Goal: Task Accomplishment & Management: Manage account settings

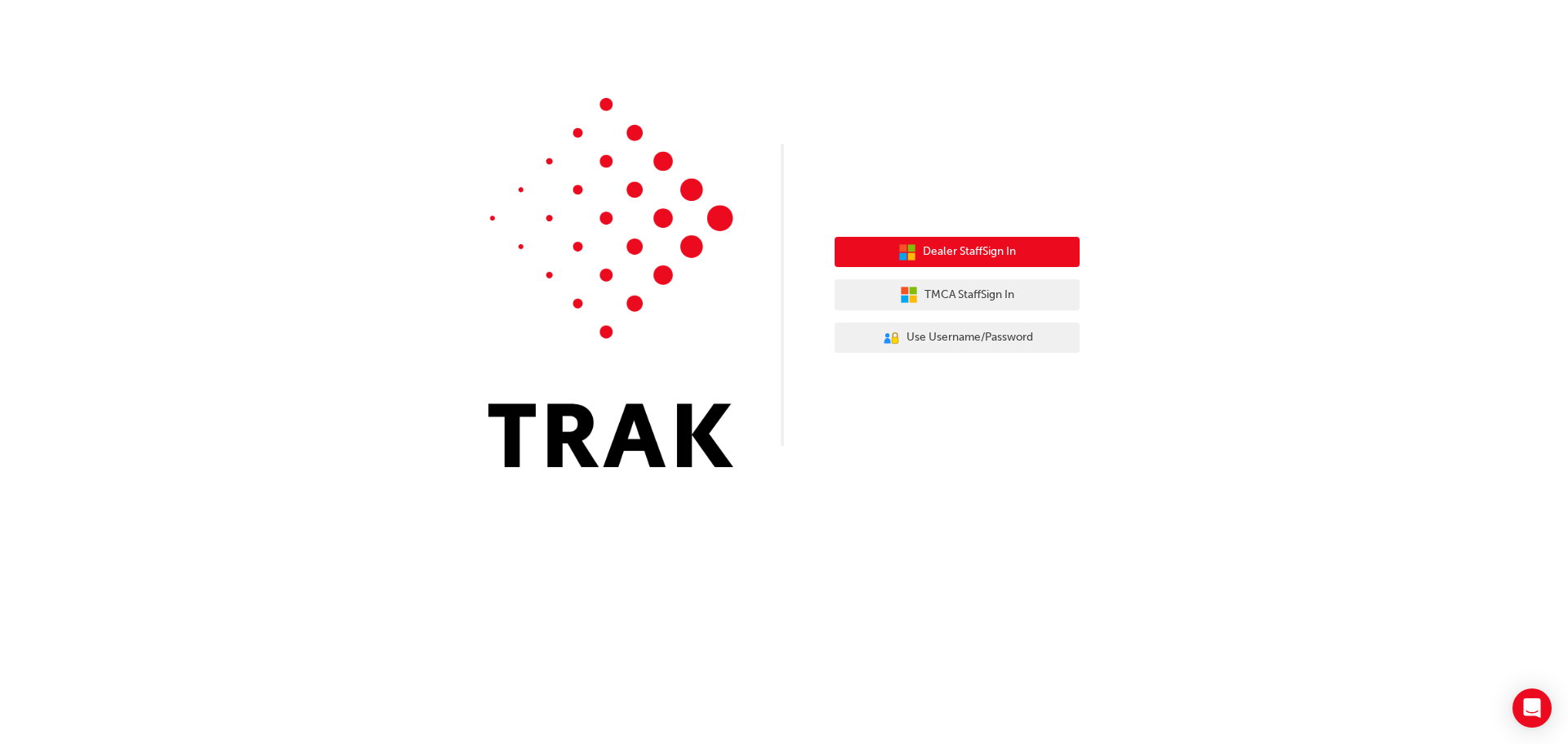
click at [1042, 247] on button "Dealer Staff Sign In" at bounding box center [957, 253] width 245 height 31
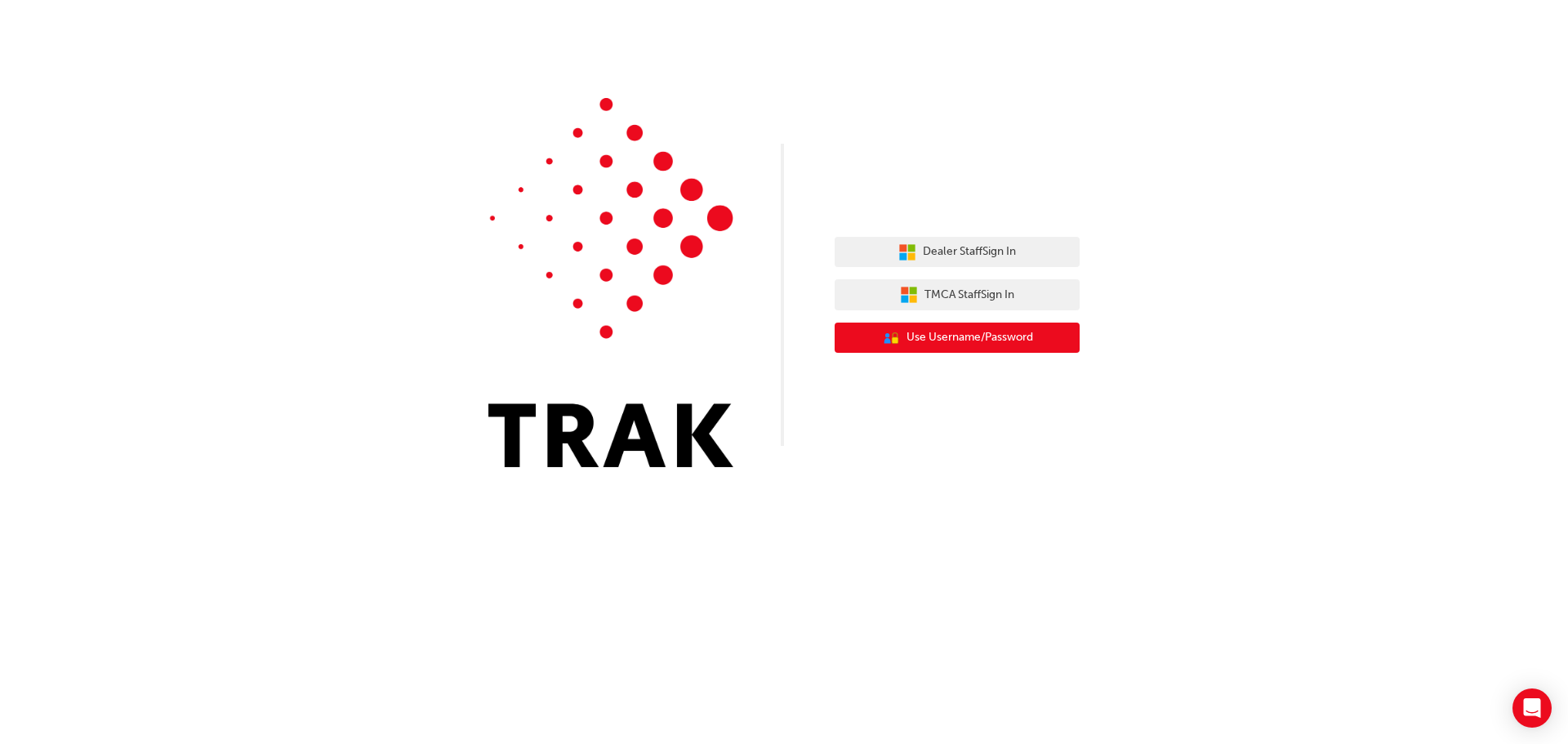
click at [864, 342] on button "User Authentication Icon - Blue Person, Gold Lock Use Username/Password" at bounding box center [957, 338] width 245 height 31
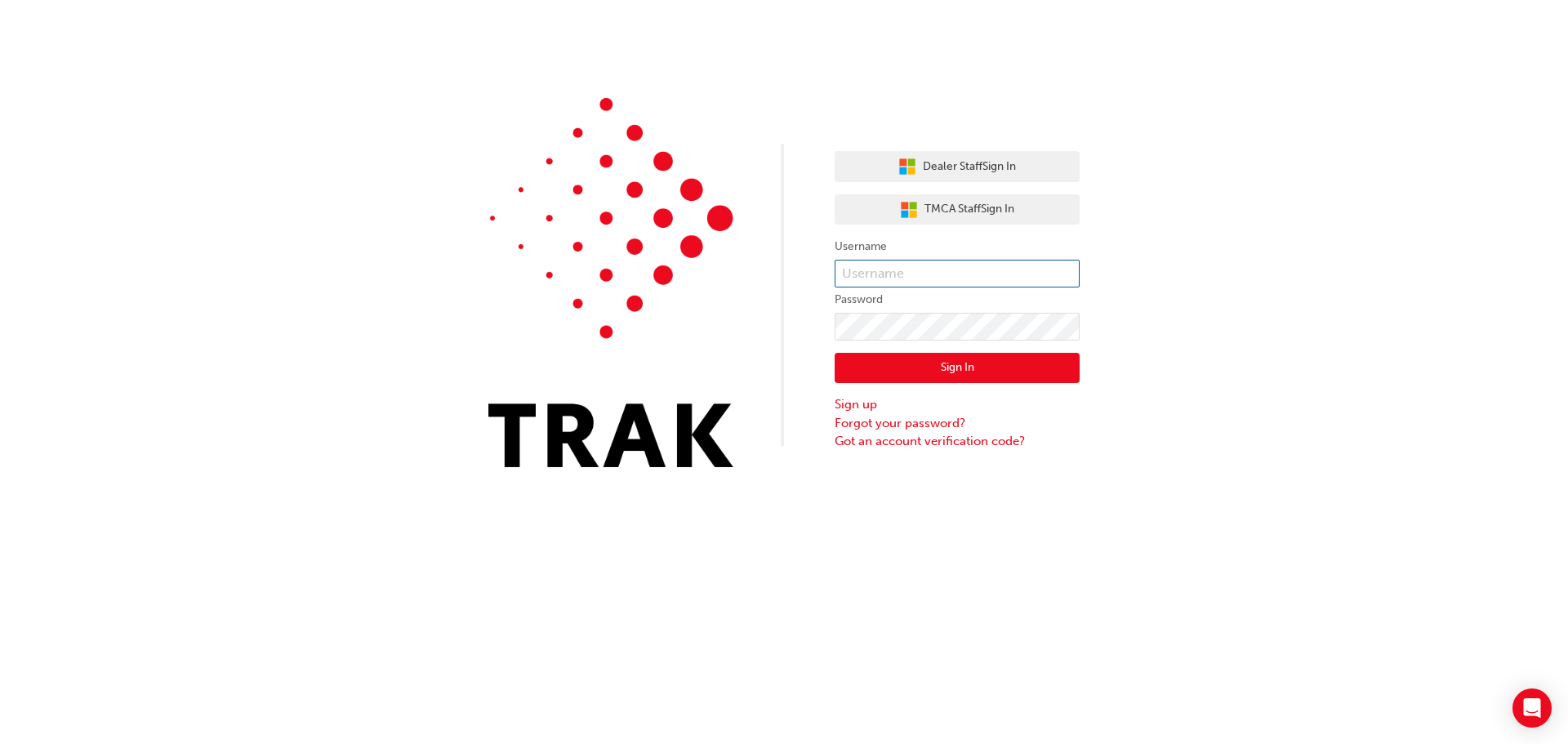
click at [880, 269] on input "text" at bounding box center [957, 274] width 245 height 28
type input "[PERSON_NAME].[PERSON_NAME]"
click button "Sign In" at bounding box center [957, 369] width 245 height 31
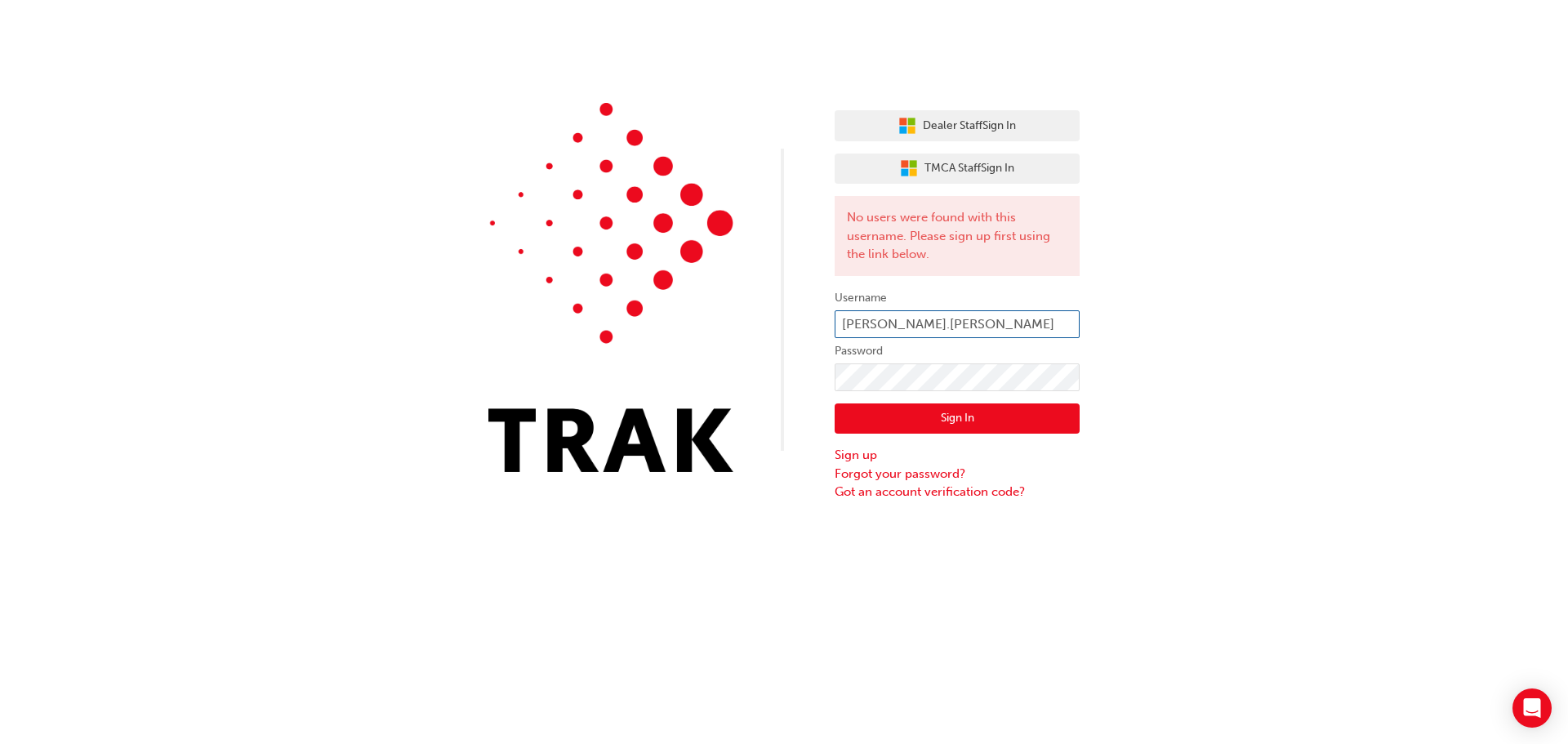
drag, startPoint x: 962, startPoint y: 327, endPoint x: 971, endPoint y: 330, distance: 9.5
click at [971, 330] on input "nick.maras" at bounding box center [957, 324] width 245 height 28
paste input "mailto:nick.maras@ext.toyota.com.au"
type input "mailto:nick.maras@ext.toyota.com.au"
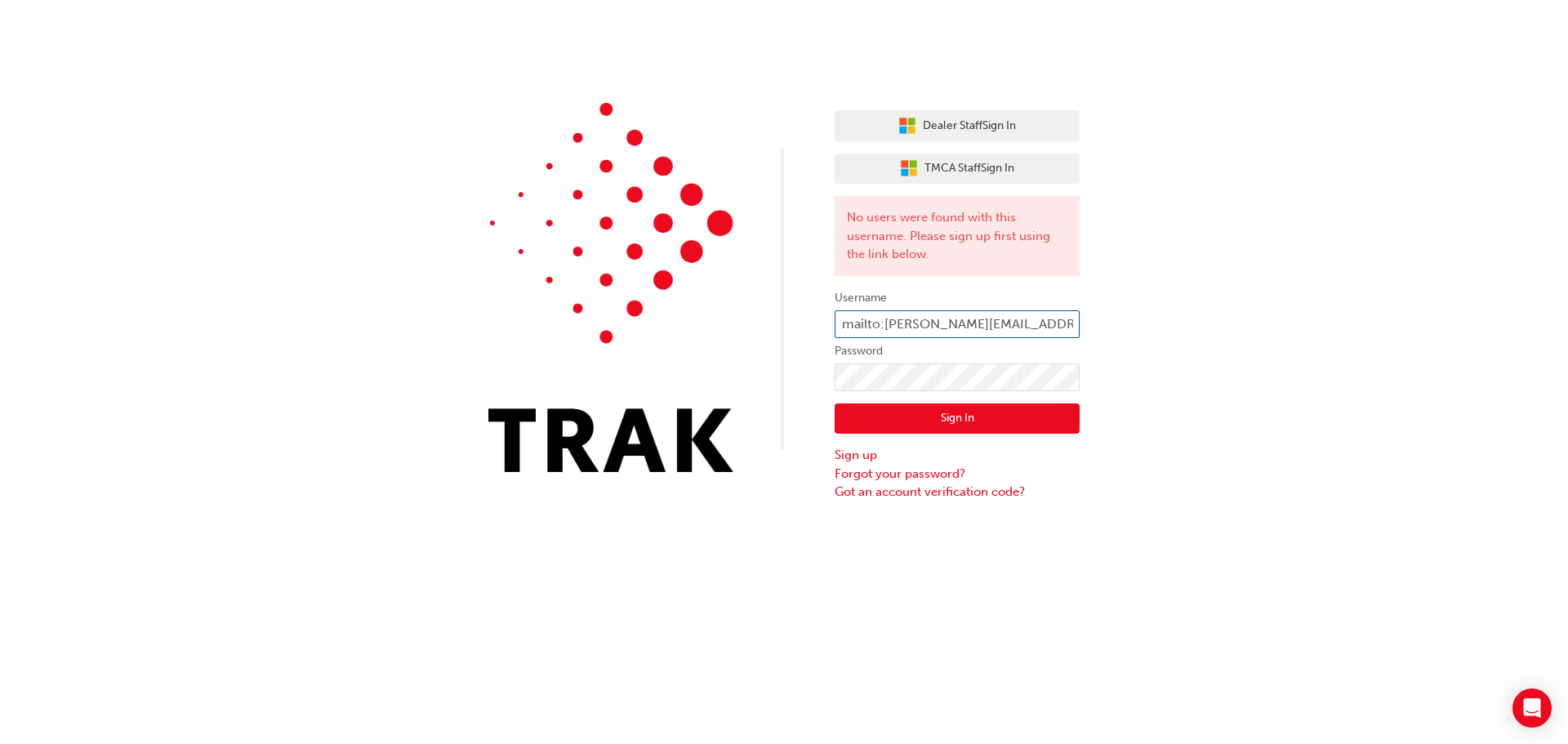
click button "Sign In" at bounding box center [957, 420] width 245 height 31
click at [886, 330] on input "mailto:nick.maras@ext.toyota.com.au" at bounding box center [957, 324] width 245 height 28
type input "nick.maras@ext.toyota.com.au"
click button "Sign In" at bounding box center [957, 420] width 245 height 31
